Goal: Ask a question

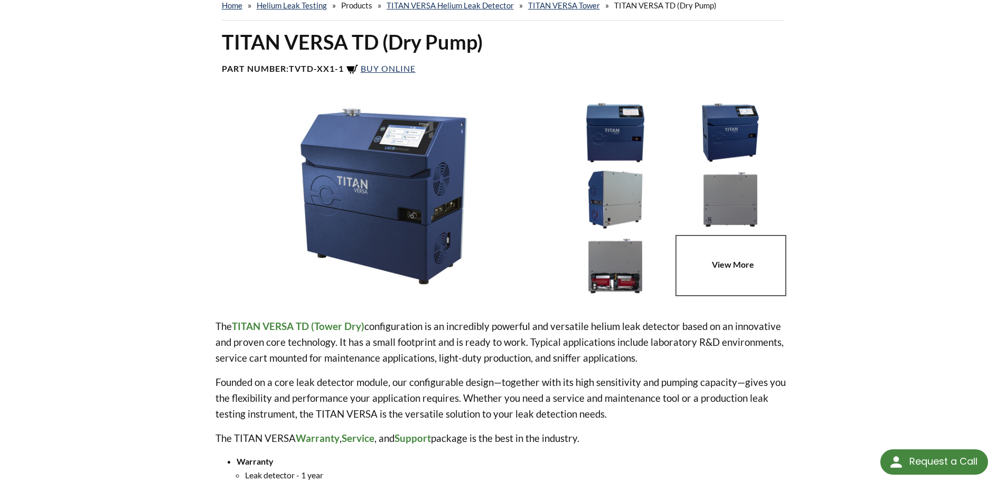
scroll to position [53, 0]
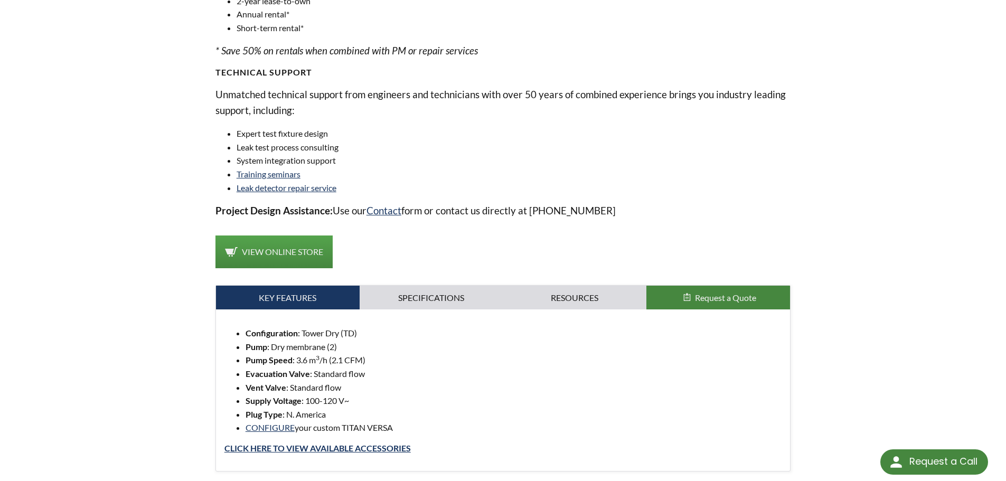
scroll to position [740, 0]
select select "Language Translate Widget"
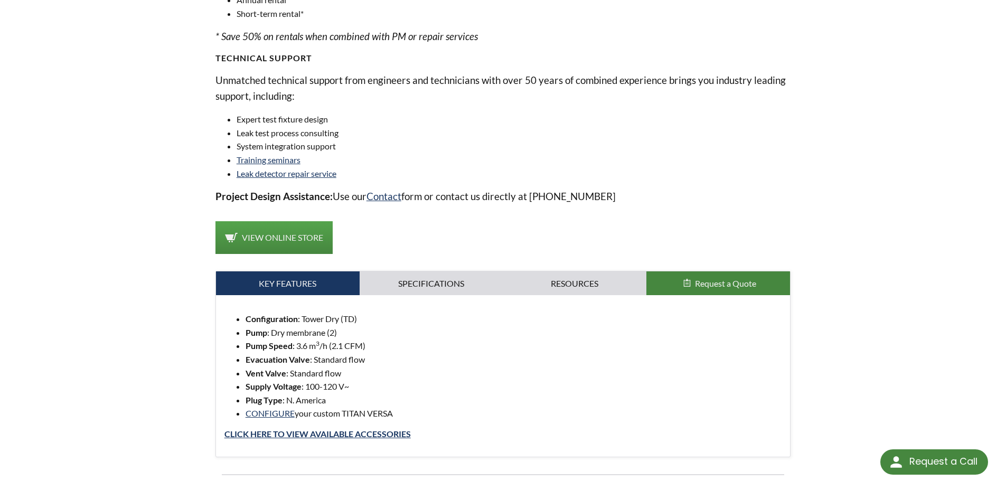
scroll to position [845, 0]
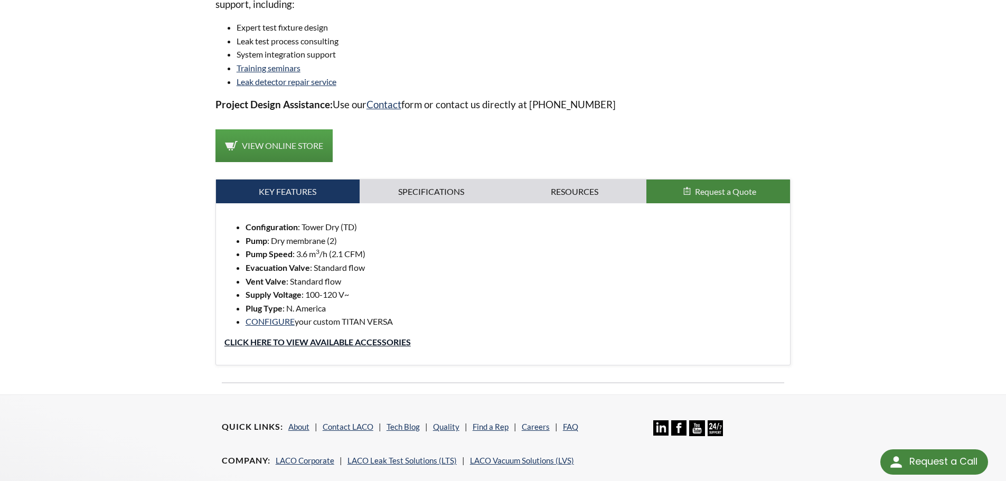
click at [288, 339] on link "Click Here to view Available accessories" at bounding box center [317, 342] width 186 height 10
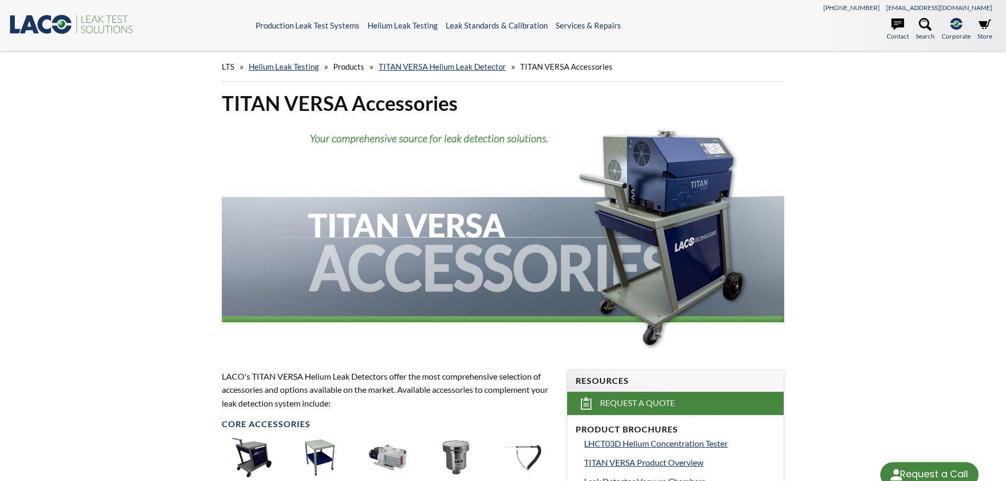
select select "Language Translate Widget"
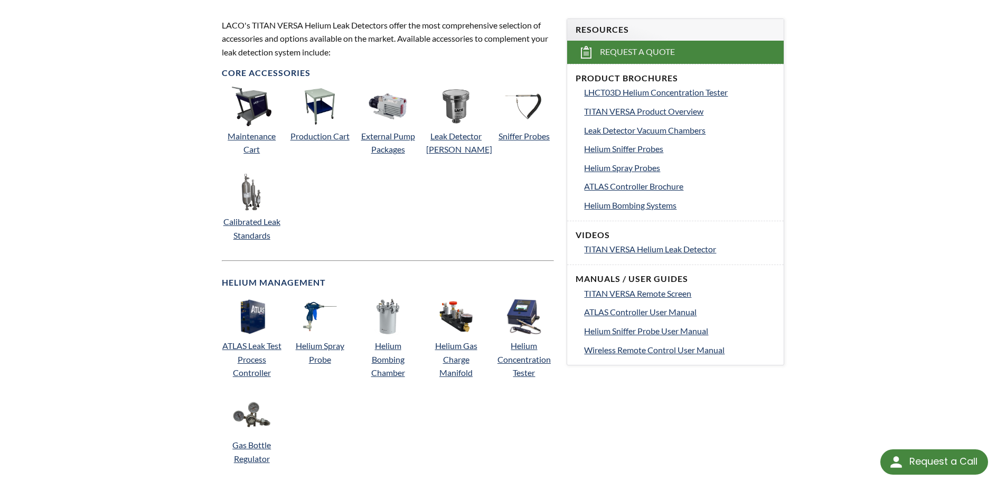
scroll to position [370, 0]
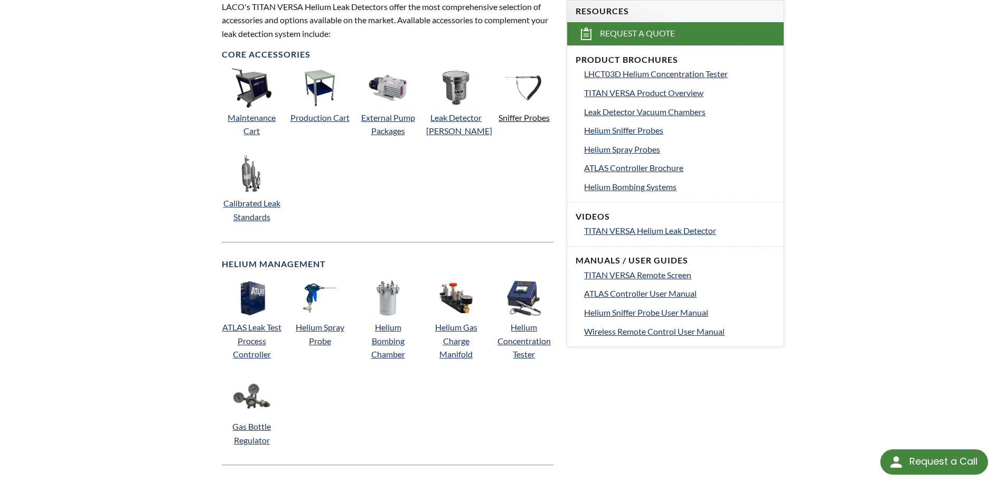
click at [525, 117] on link "Sniffer Probes" at bounding box center [523, 117] width 51 height 10
click at [536, 118] on link "Sniffer Probes" at bounding box center [523, 117] width 51 height 10
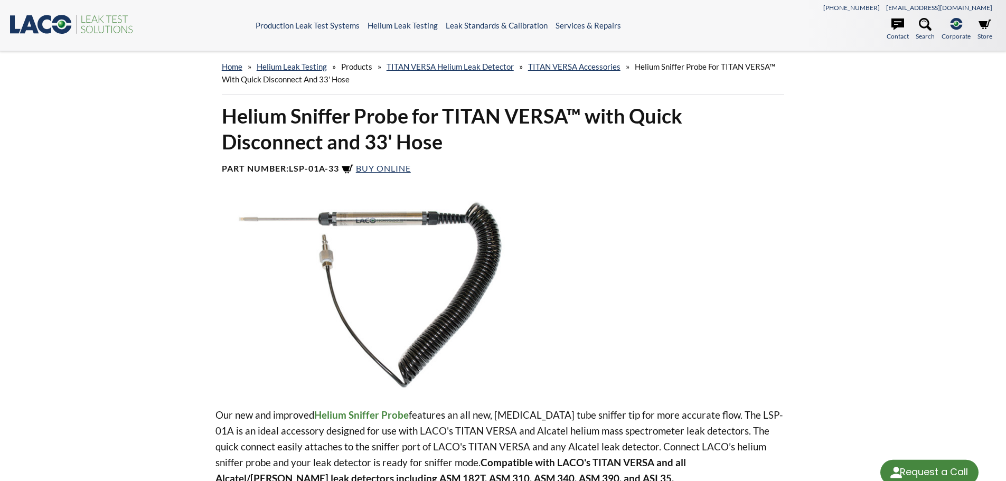
select select "Language Translate Widget"
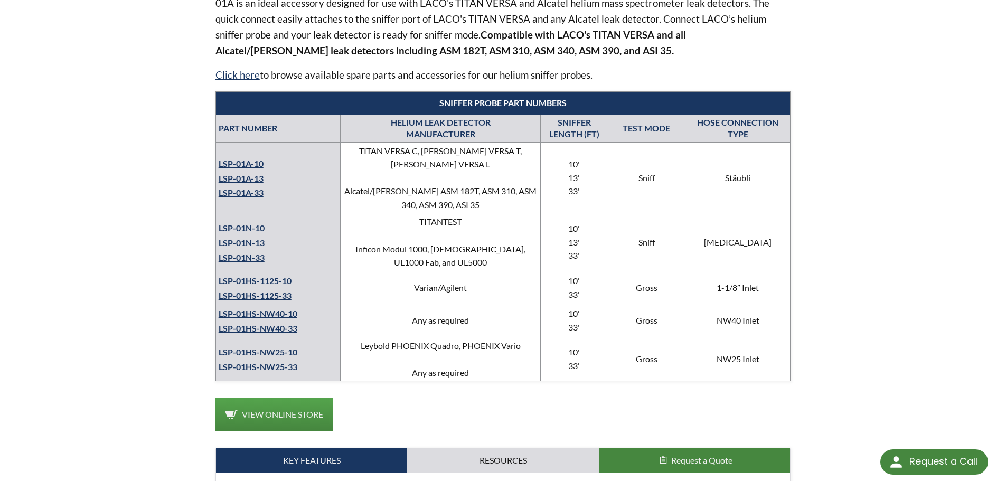
scroll to position [425, 0]
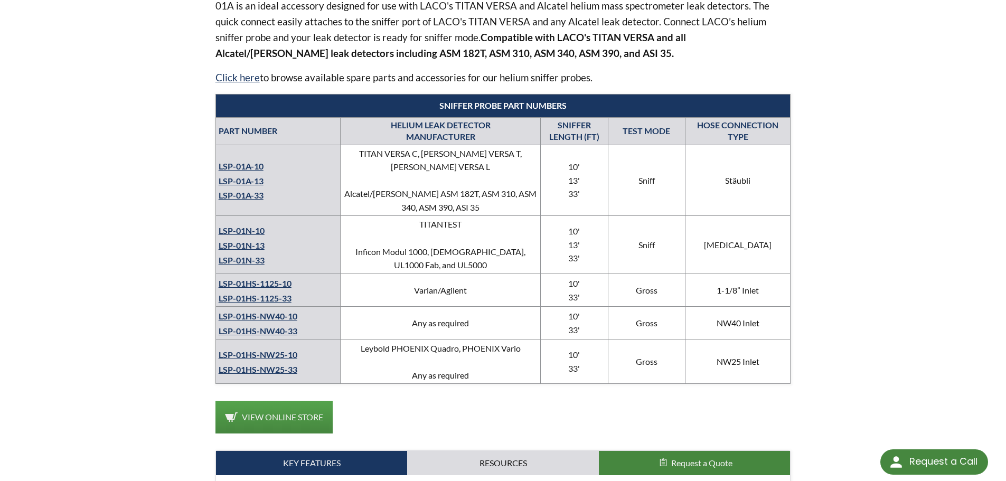
click at [249, 161] on link "LSP-01A-10" at bounding box center [241, 166] width 45 height 10
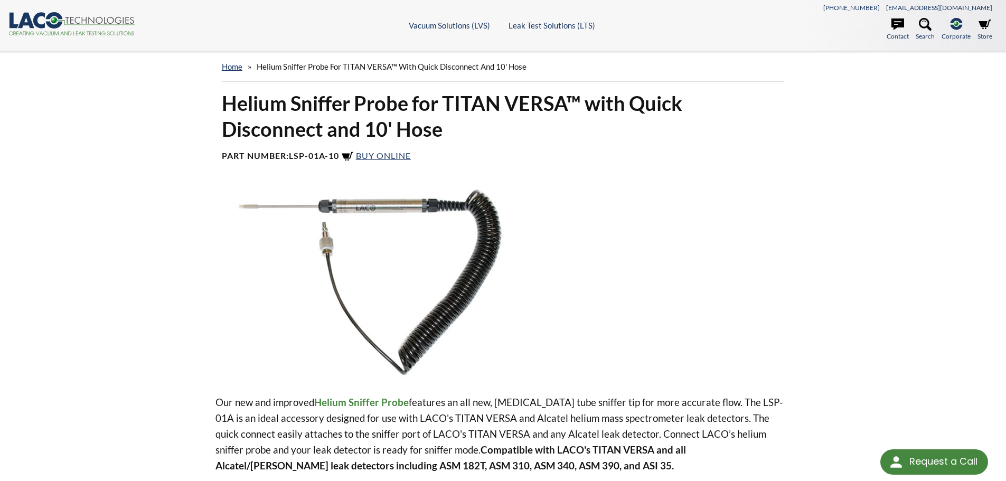
select select "Language Translate Widget"
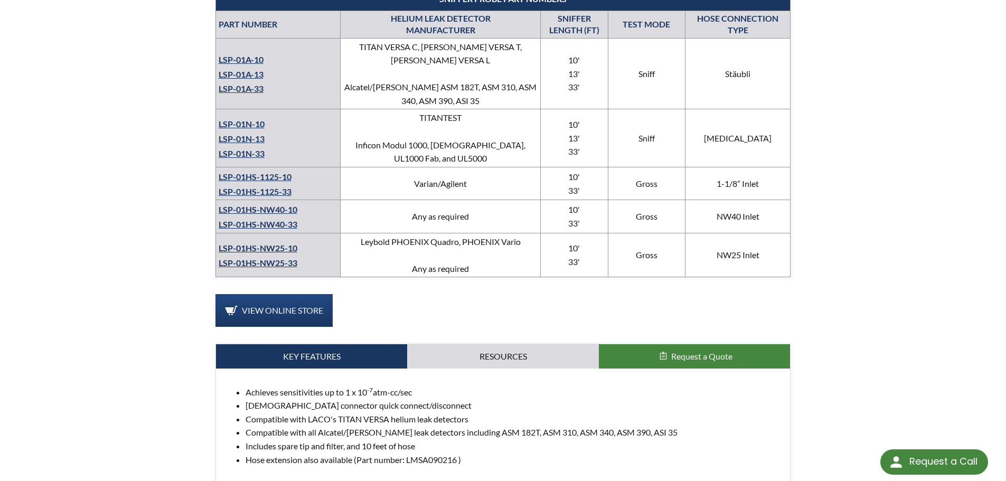
scroll to position [518, 0]
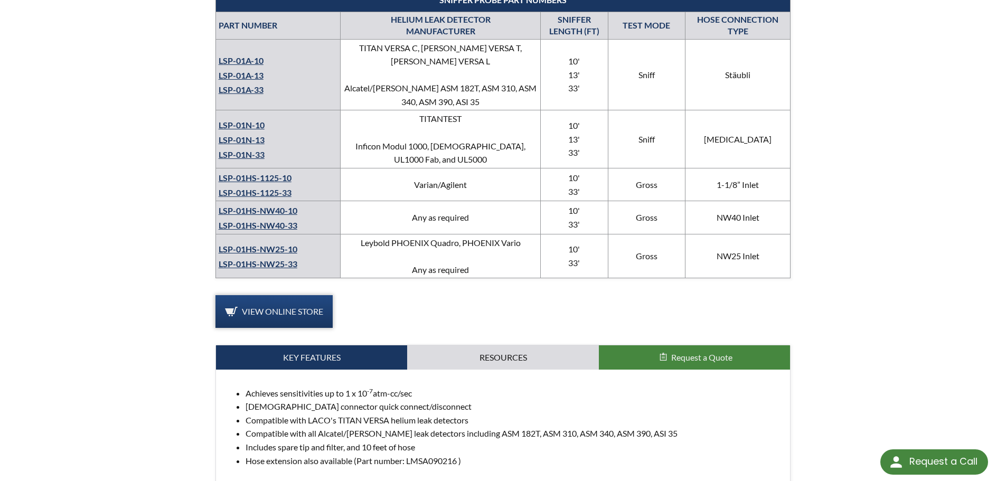
click at [301, 306] on span "View Online Store" at bounding box center [282, 311] width 81 height 10
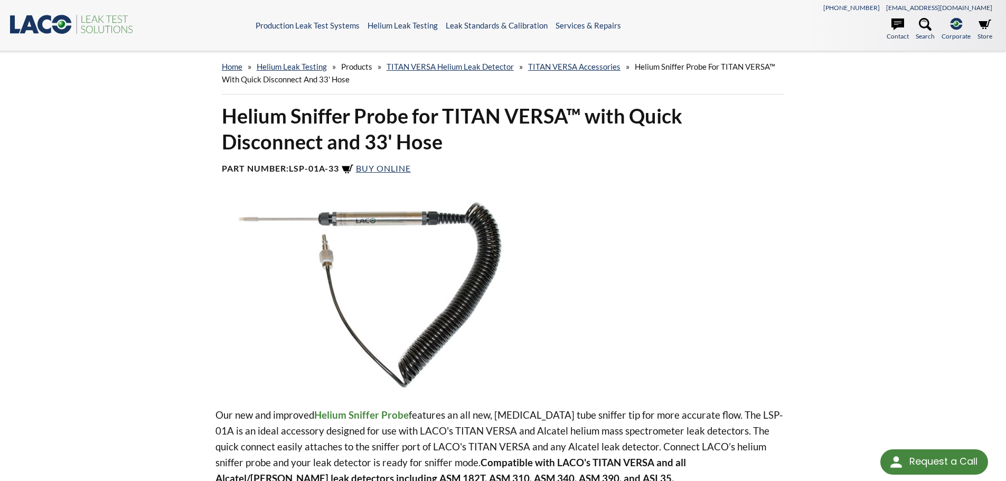
select select "Language Translate Widget"
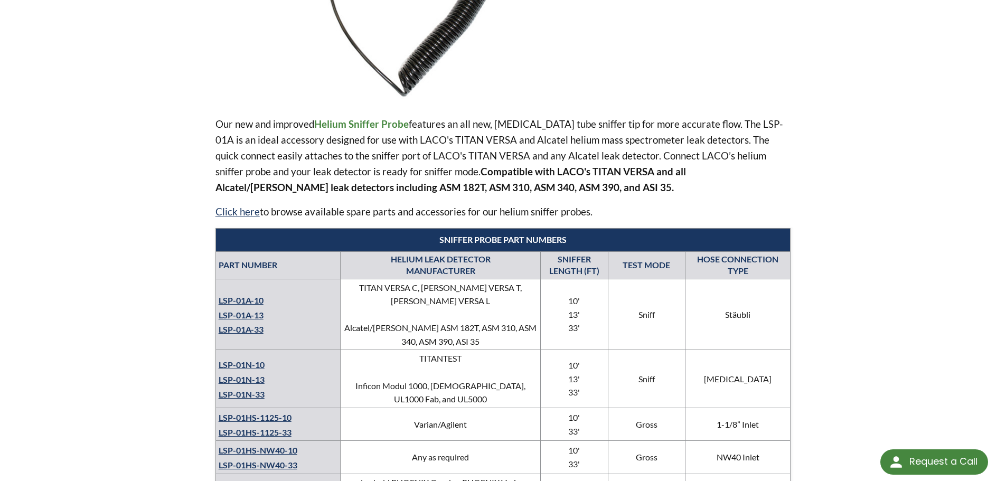
scroll to position [317, 0]
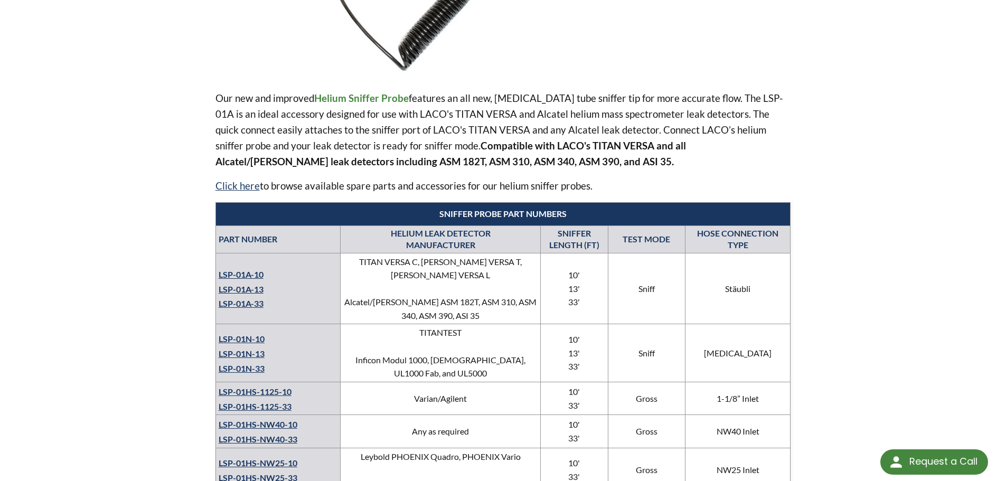
click at [251, 386] on link "LSP-01HS-1125-10" at bounding box center [255, 391] width 73 height 10
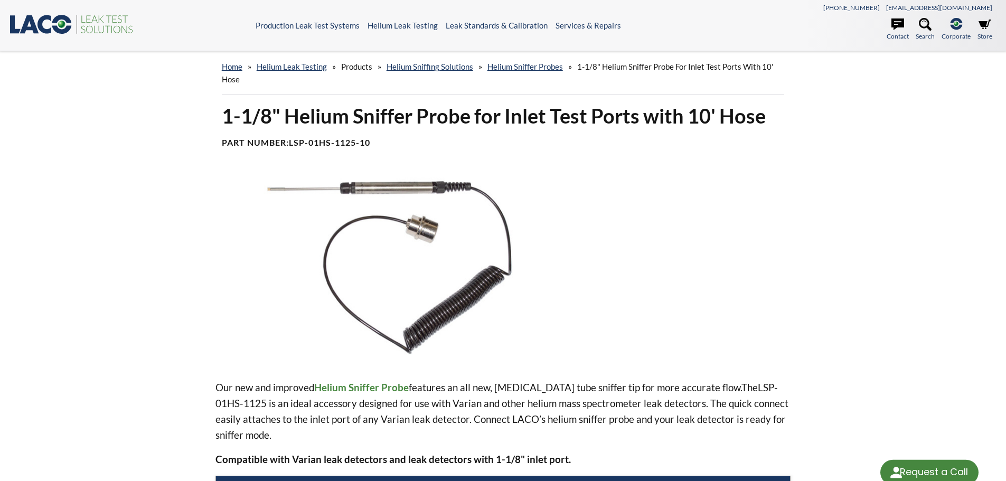
select select "Language Translate Widget"
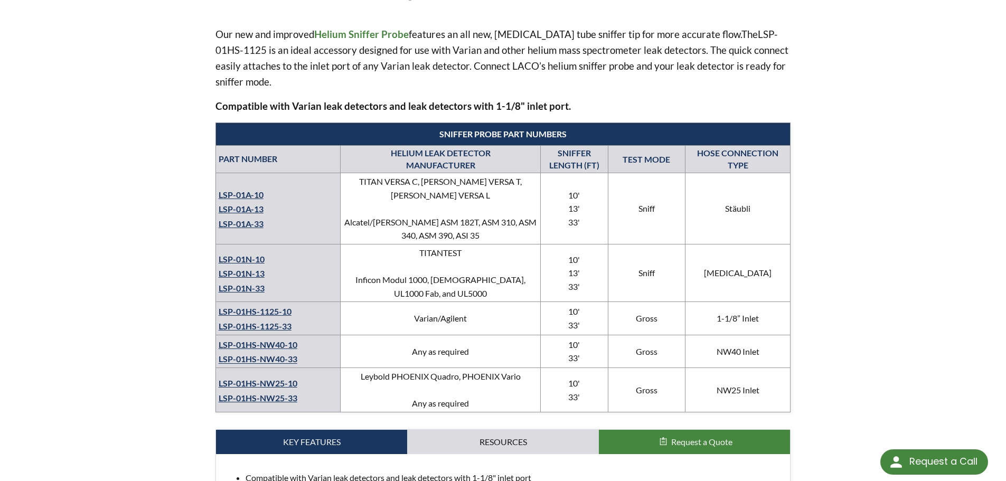
scroll to position [370, 0]
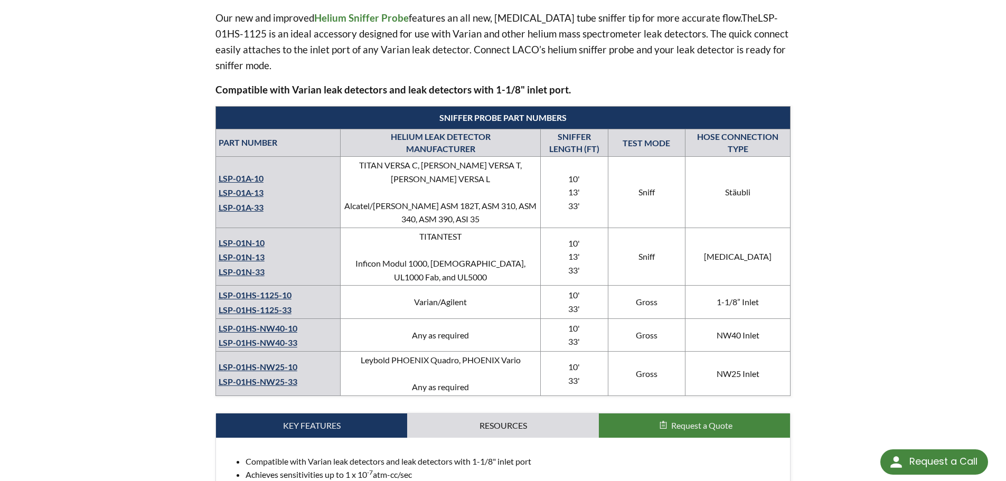
click at [269, 362] on link "LSP-01HS-NW25-10" at bounding box center [258, 367] width 79 height 10
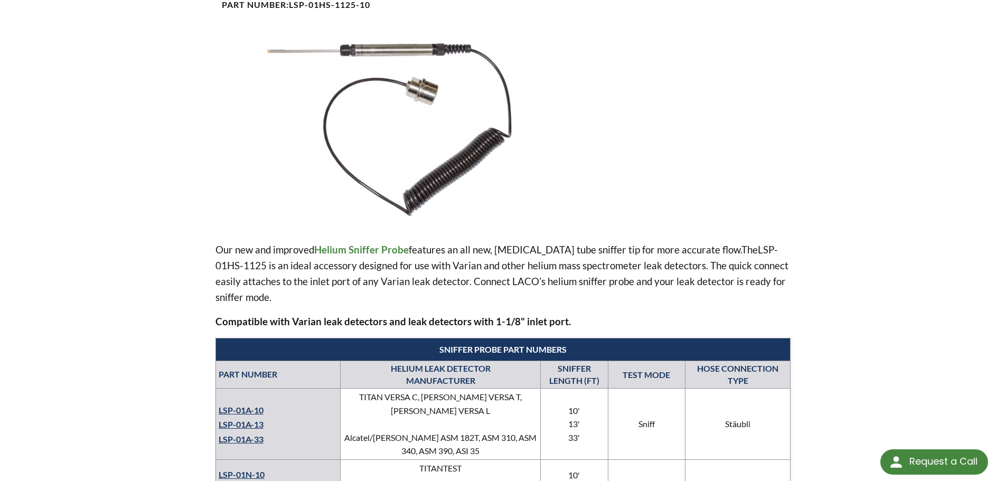
scroll to position [106, 0]
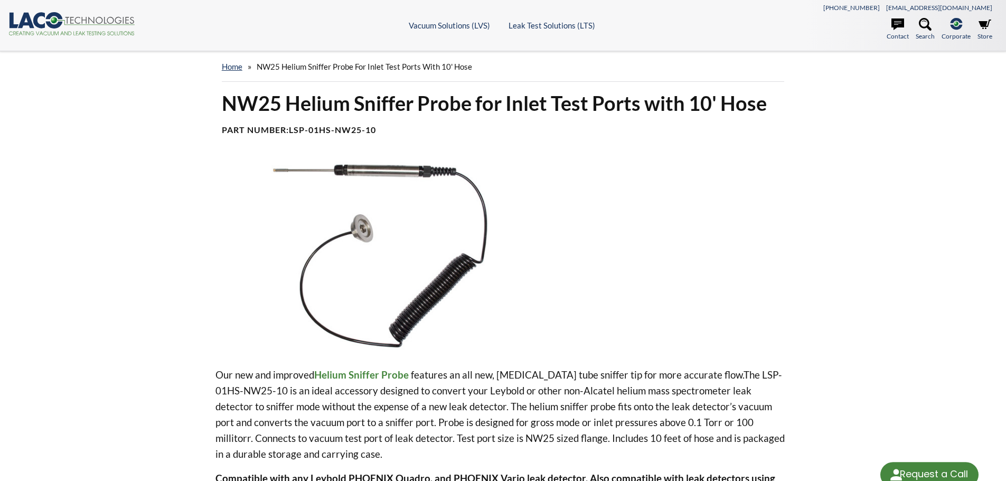
select select "Language Translate Widget"
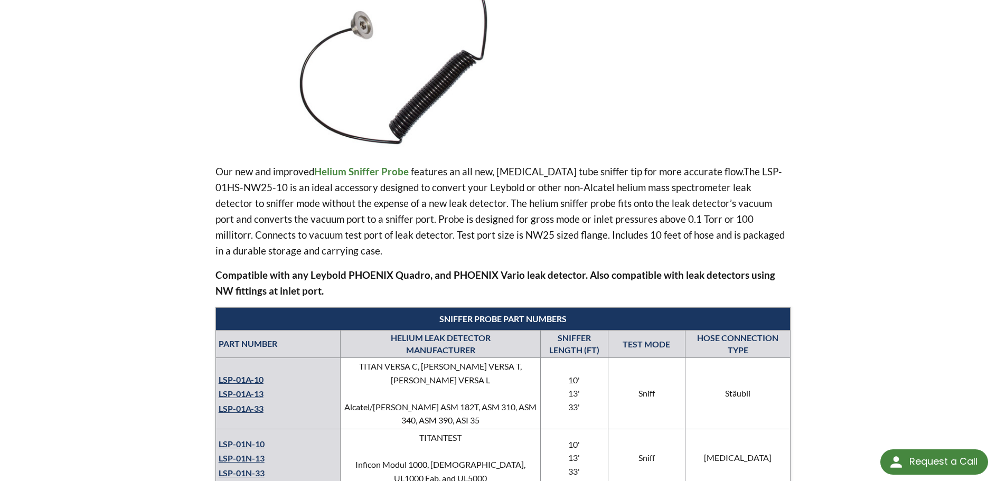
scroll to position [106, 0]
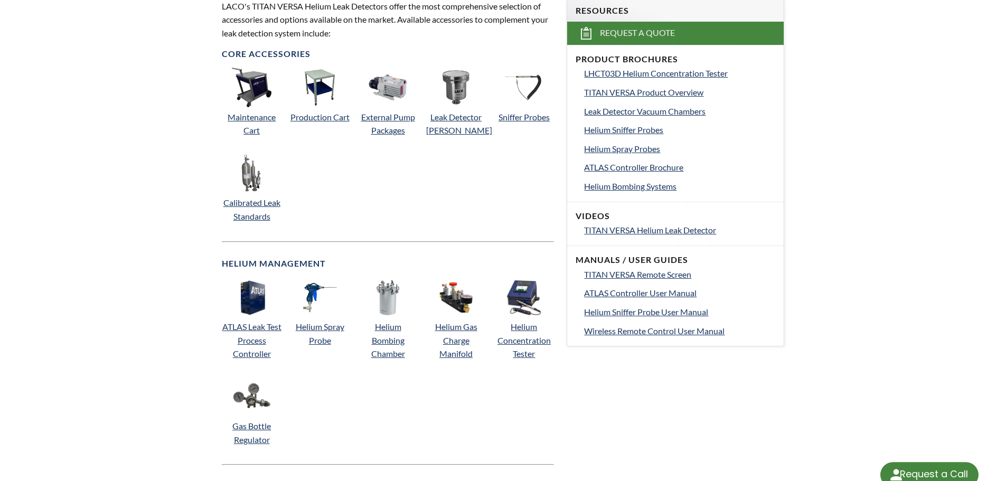
select select "Language Translate Widget"
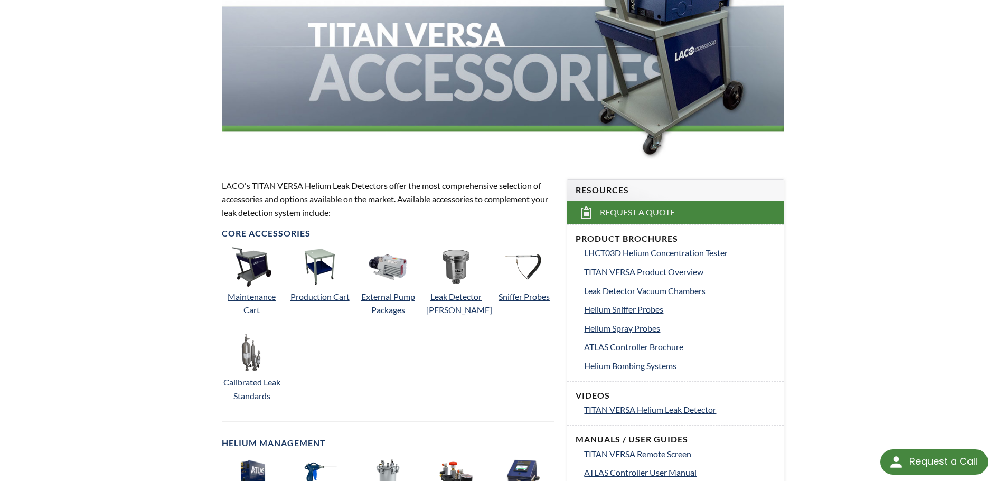
scroll to position [159, 0]
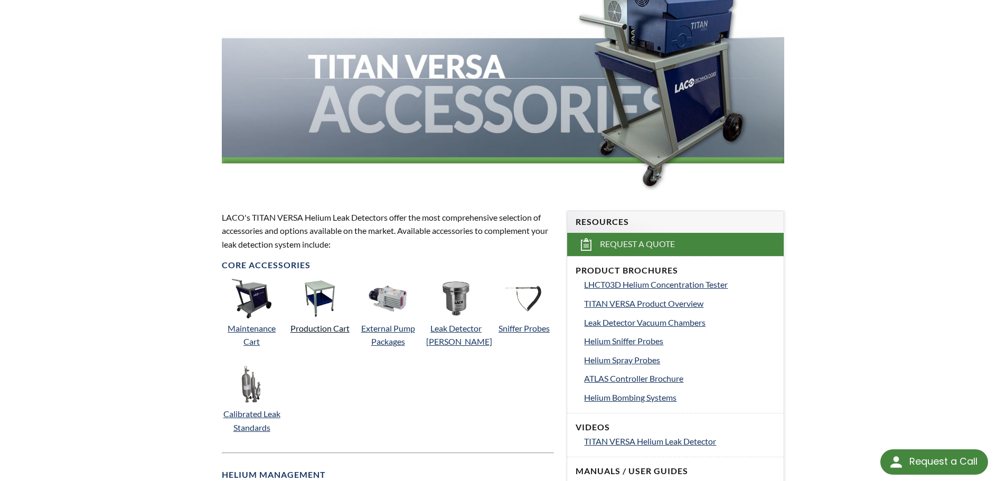
click at [315, 327] on link "Production Cart" at bounding box center [319, 328] width 59 height 10
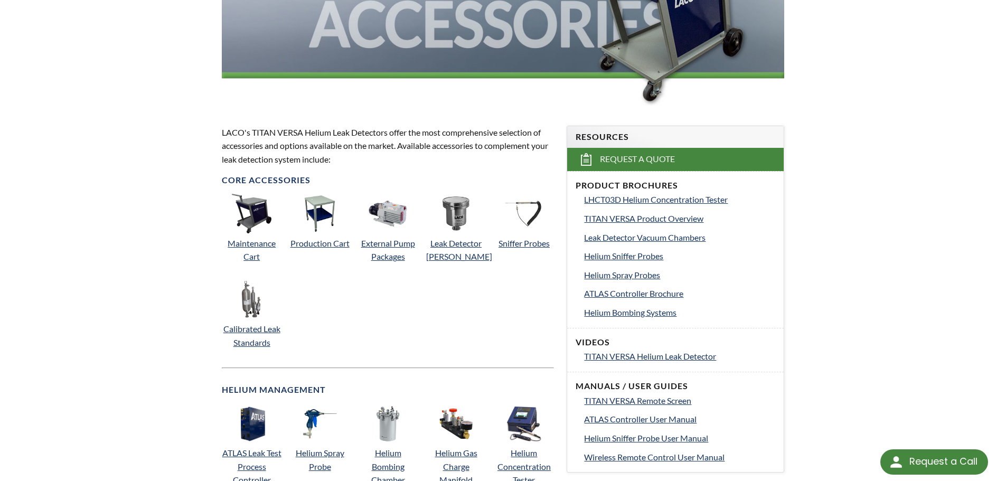
scroll to position [264, 0]
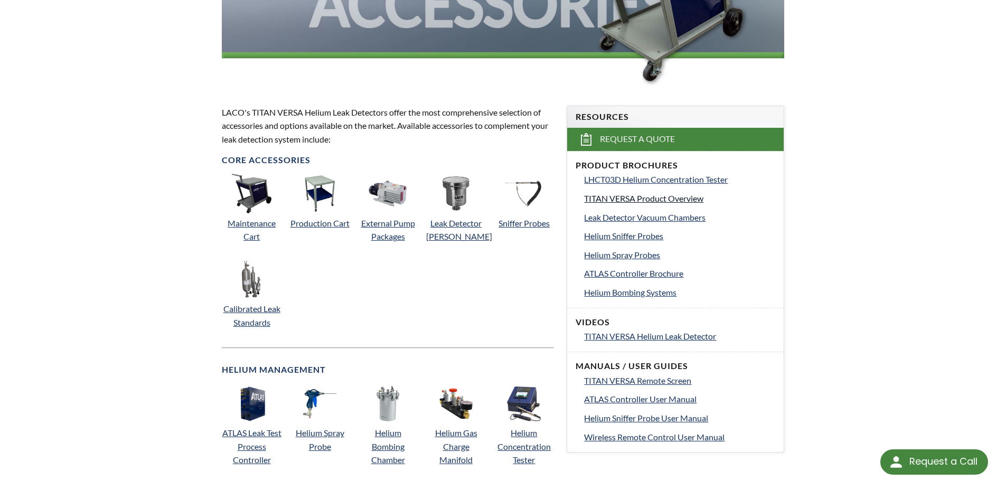
drag, startPoint x: 664, startPoint y: 199, endPoint x: 612, endPoint y: 201, distance: 51.3
click at [664, 199] on span "TITAN VERSA Product Overview" at bounding box center [643, 198] width 119 height 10
click at [643, 334] on span "TITAN VERSA Helium Leak Detector" at bounding box center [650, 336] width 132 height 10
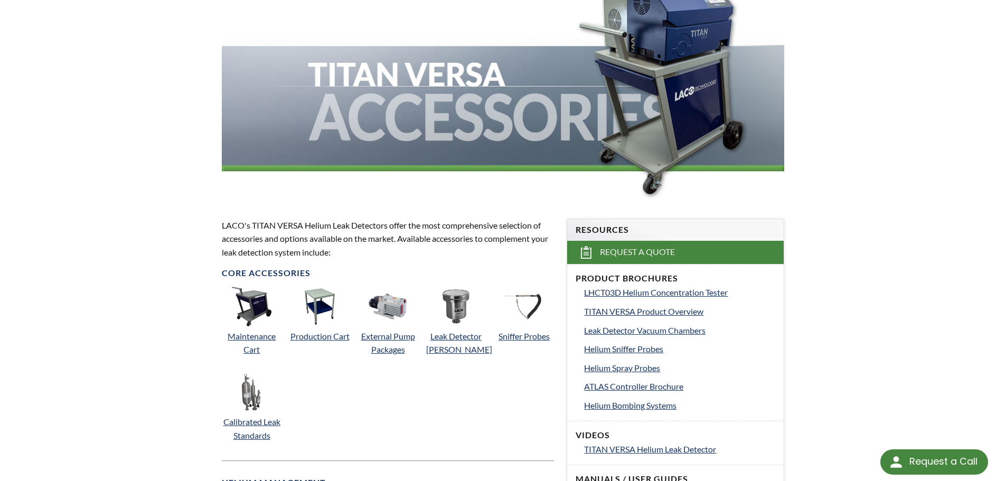
scroll to position [0, 0]
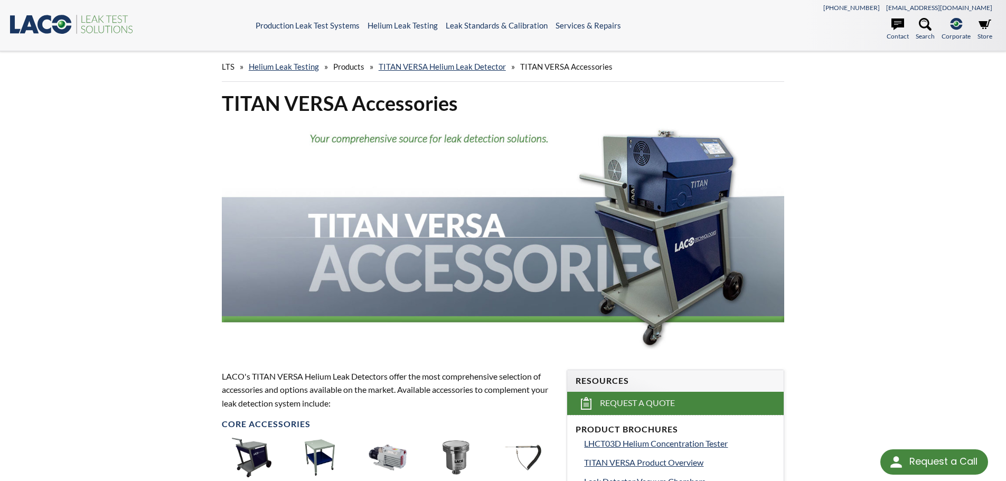
click at [925, 459] on div "Request a Call" at bounding box center [943, 461] width 68 height 24
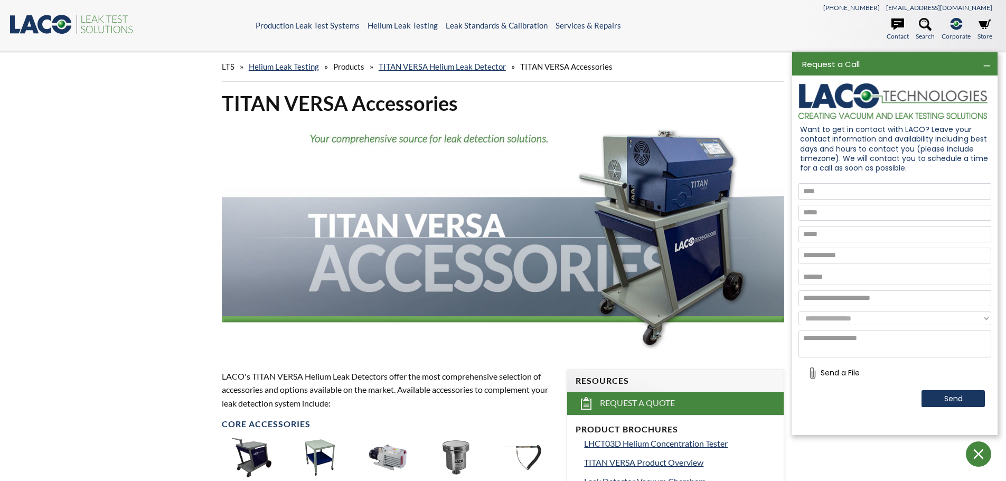
drag, startPoint x: 824, startPoint y: 185, endPoint x: 820, endPoint y: 195, distance: 10.5
click at [824, 185] on input "text" at bounding box center [894, 191] width 193 height 16
type input "**********"
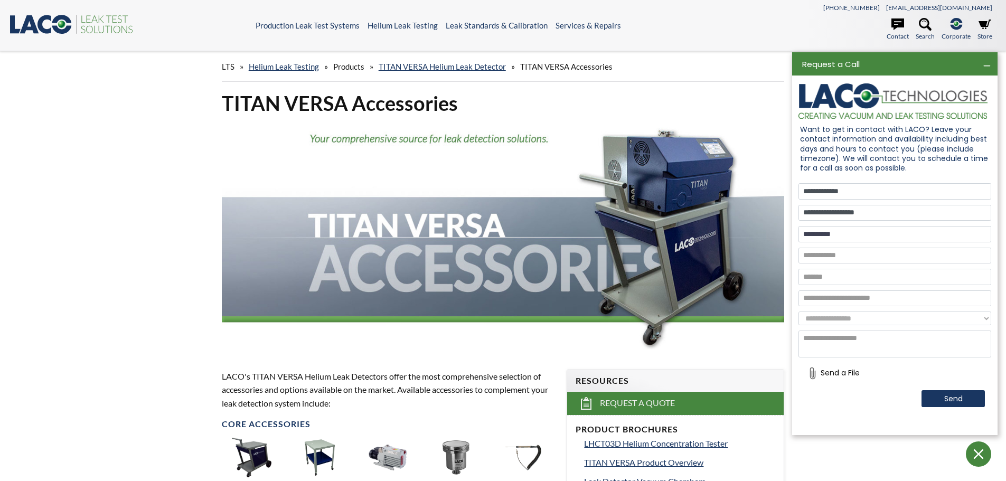
type input "*******"
type input "**********"
click at [844, 297] on input "text" at bounding box center [894, 298] width 193 height 16
type input "**********"
drag, startPoint x: 918, startPoint y: 324, endPoint x: 913, endPoint y: 317, distance: 8.3
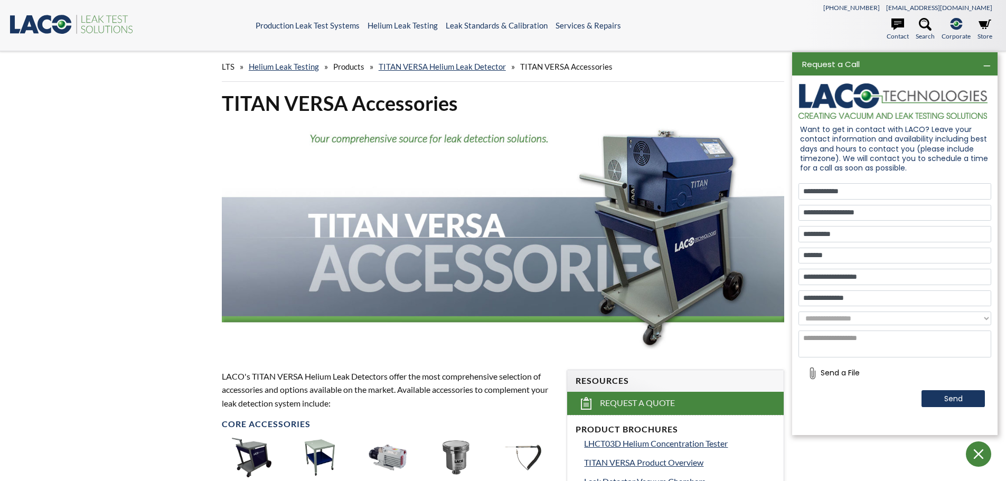
click at [918, 324] on select "**********" at bounding box center [894, 319] width 193 height 14
select select "**********"
click at [798, 312] on select "**********" at bounding box center [894, 319] width 193 height 14
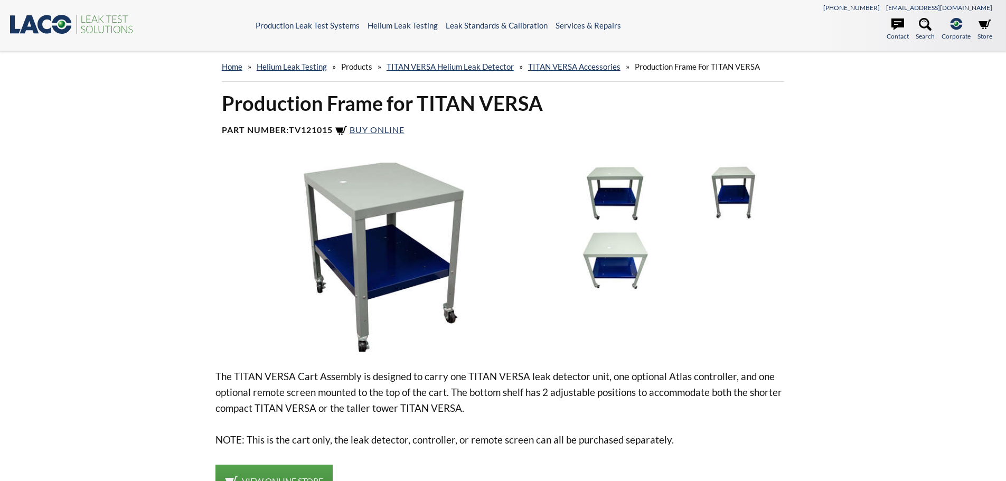
select select "Language Translate Widget"
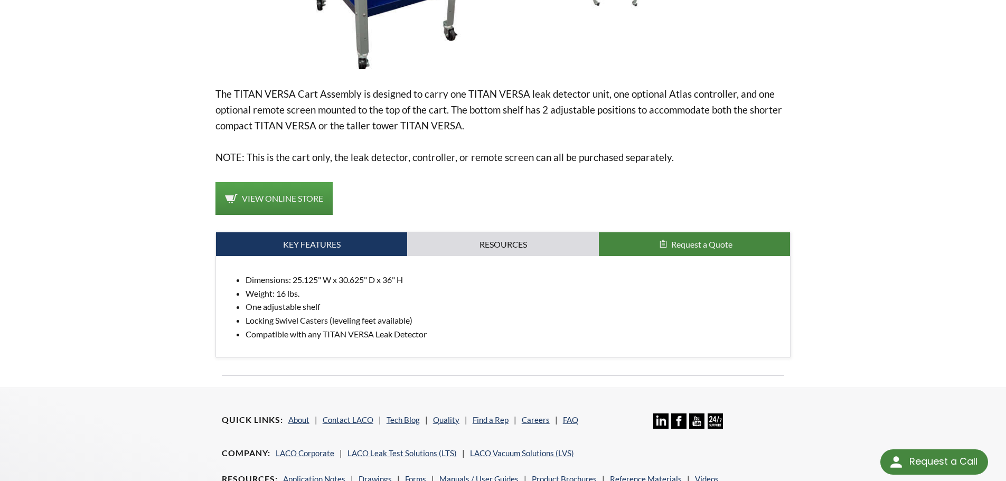
scroll to position [264, 0]
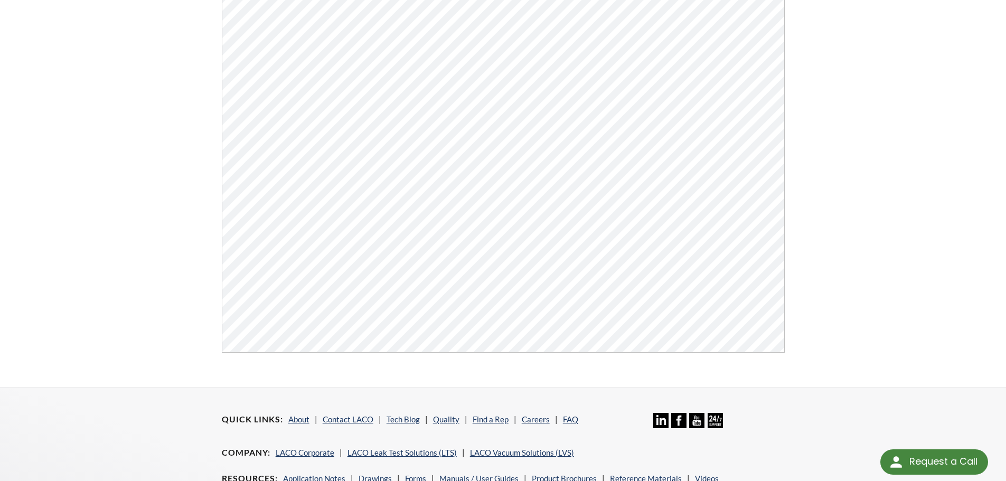
scroll to position [264, 0]
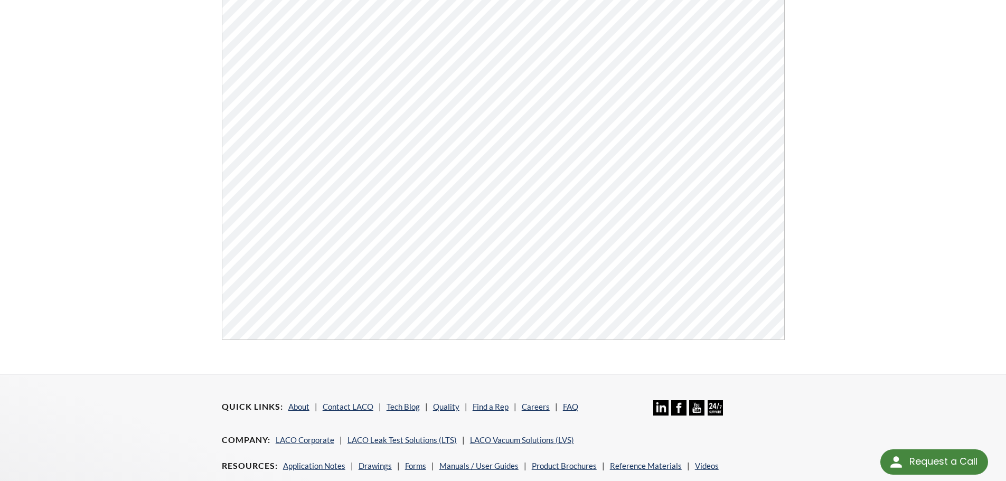
select select "Language Translate Widget"
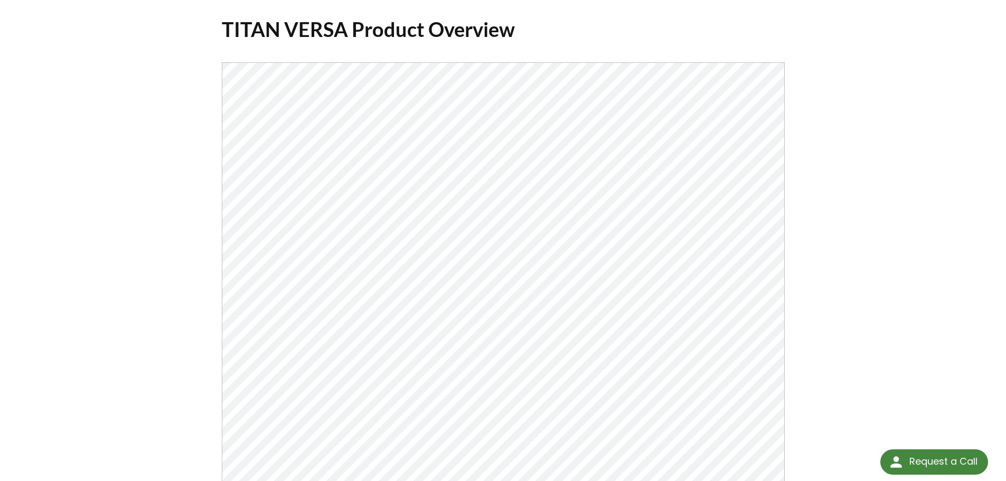
scroll to position [0, 0]
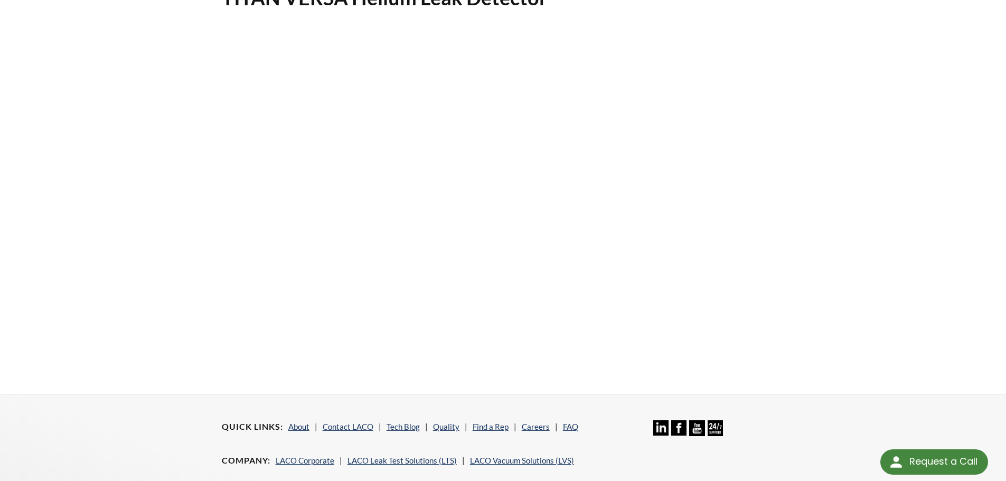
scroll to position [106, 0]
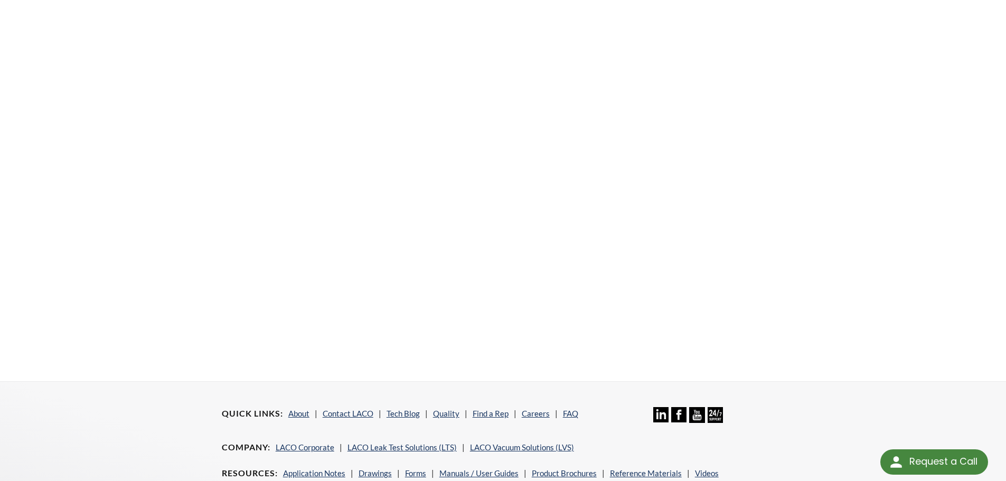
select select "Language Translate Widget"
